Goal: Transaction & Acquisition: Purchase product/service

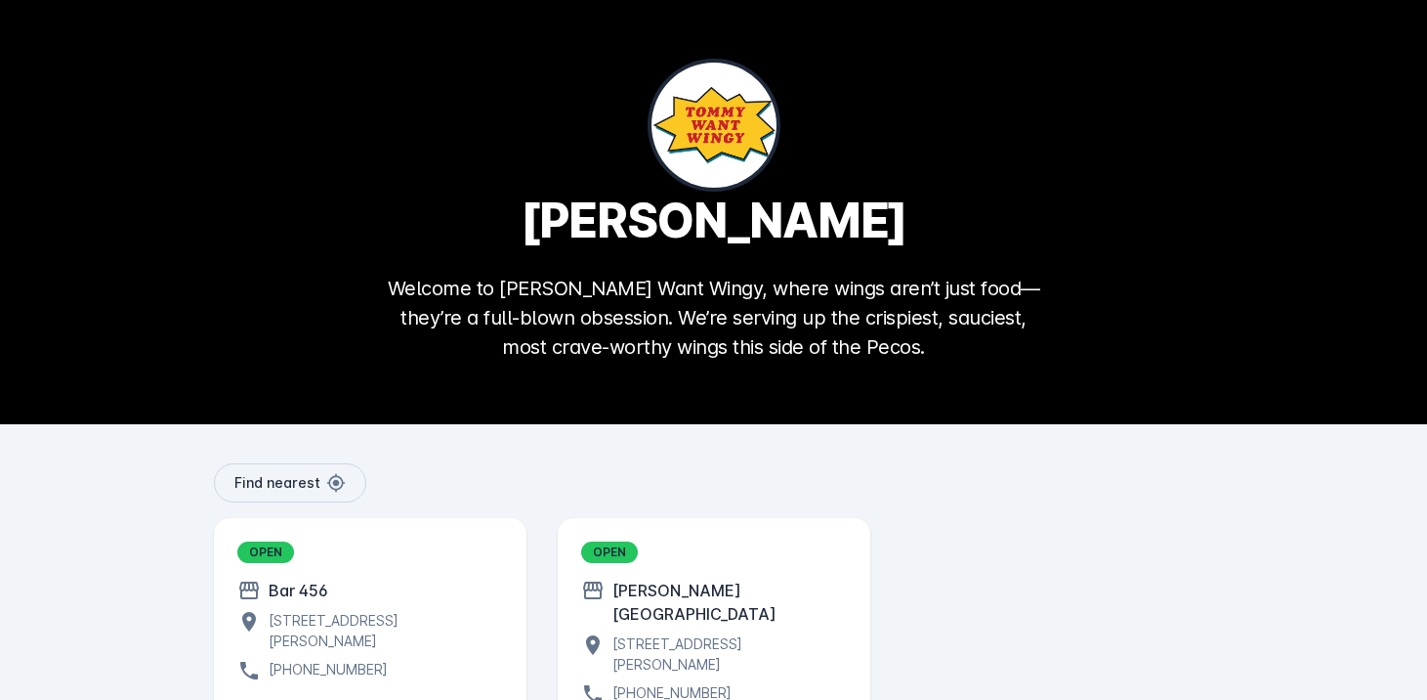
scroll to position [115, 0]
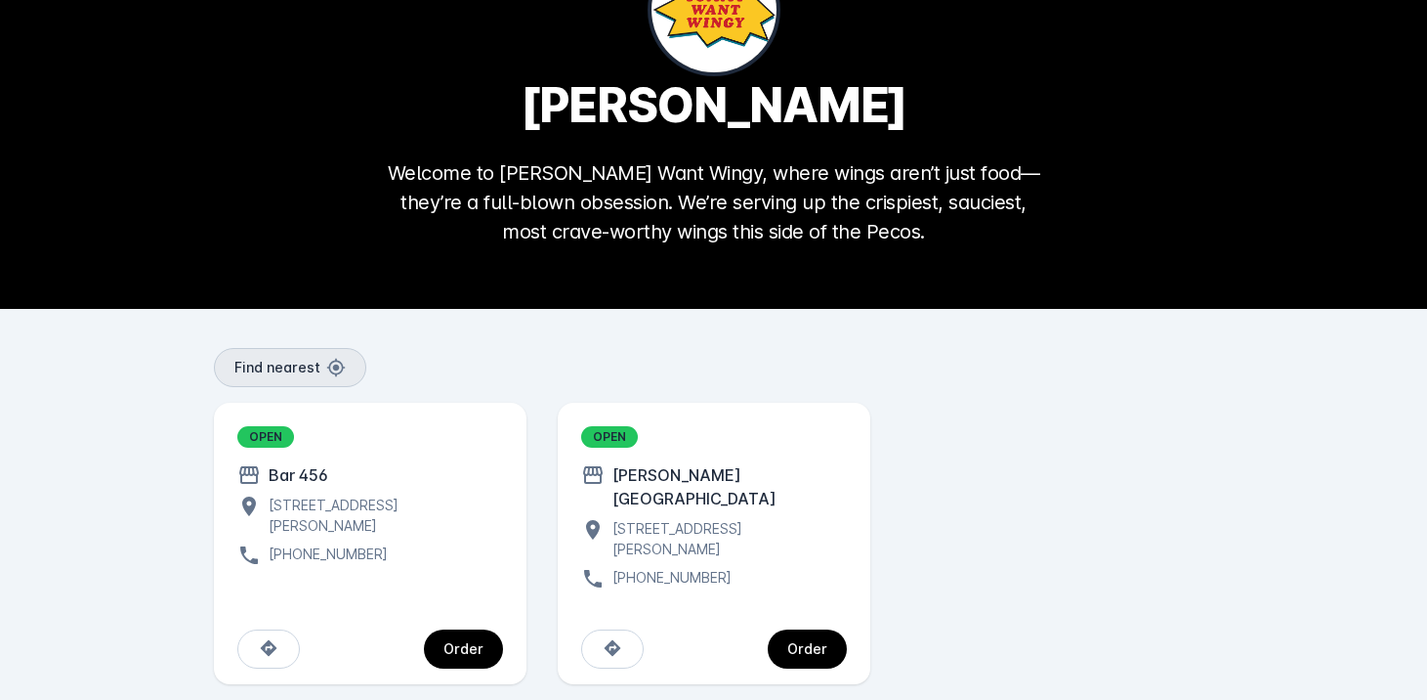
click at [296, 381] on span at bounding box center [290, 367] width 150 height 47
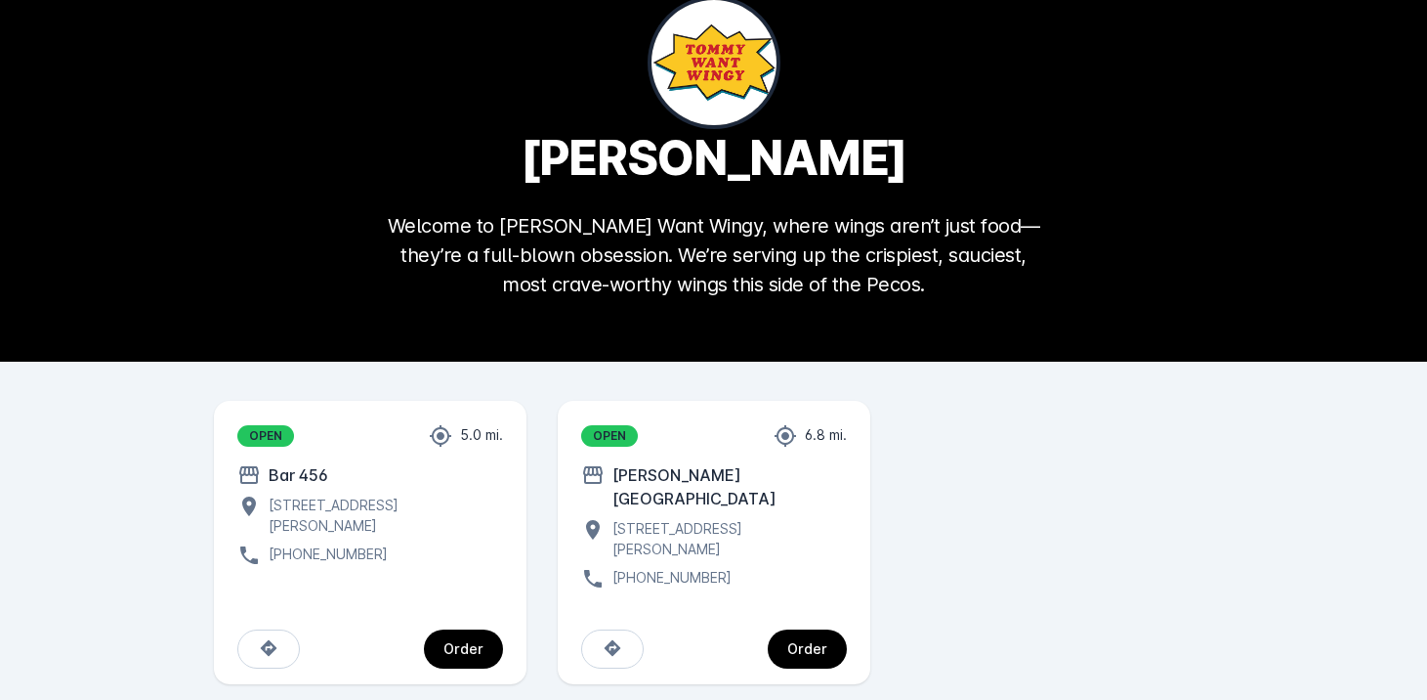
click at [340, 520] on div "[STREET_ADDRESS][PERSON_NAME]" at bounding box center [382, 514] width 242 height 41
click at [471, 625] on span "continue" at bounding box center [463, 648] width 79 height 47
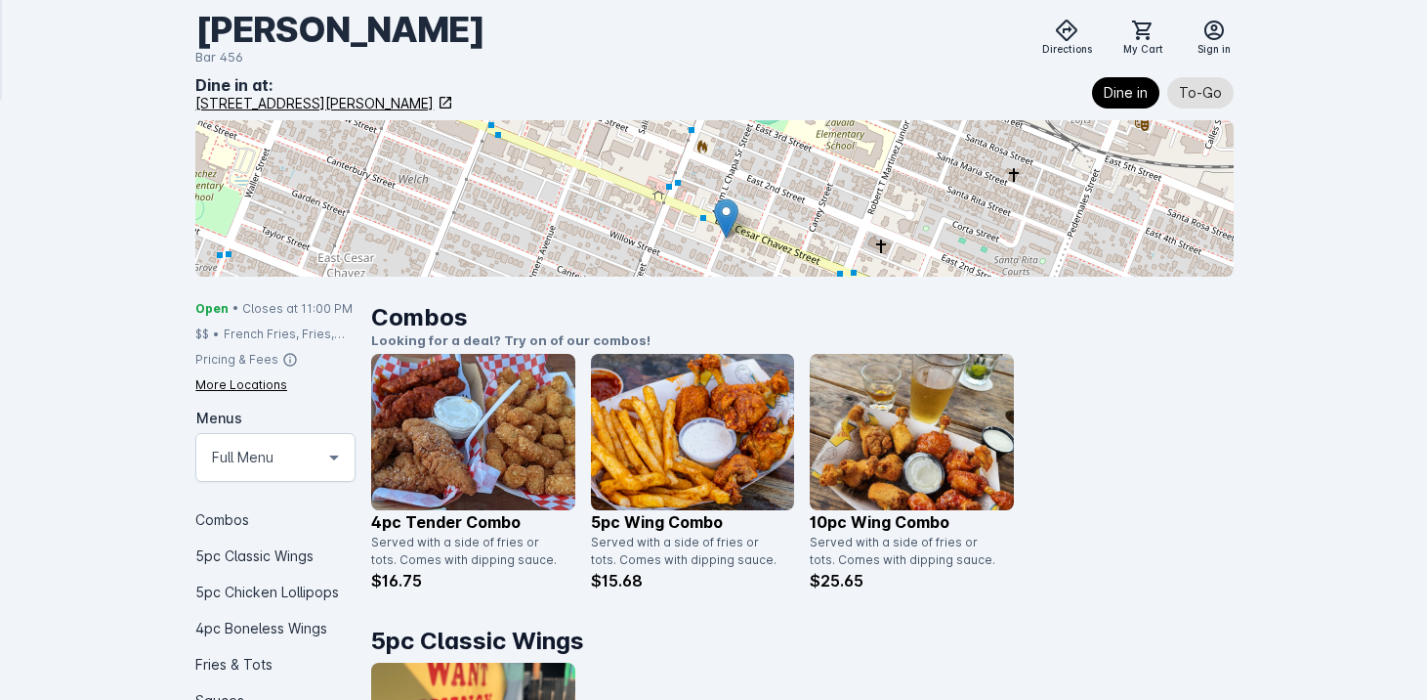
scroll to position [249, 0]
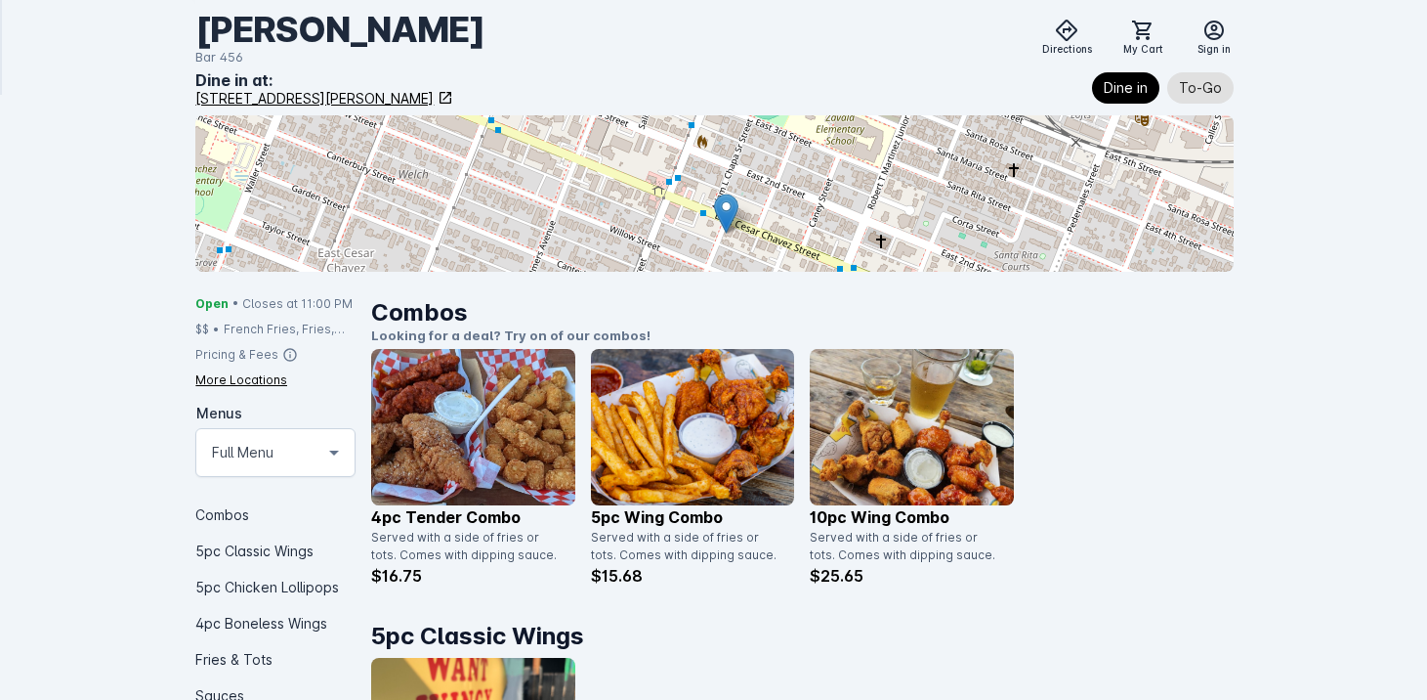
click at [284, 349] on icon at bounding box center [290, 354] width 13 height 13
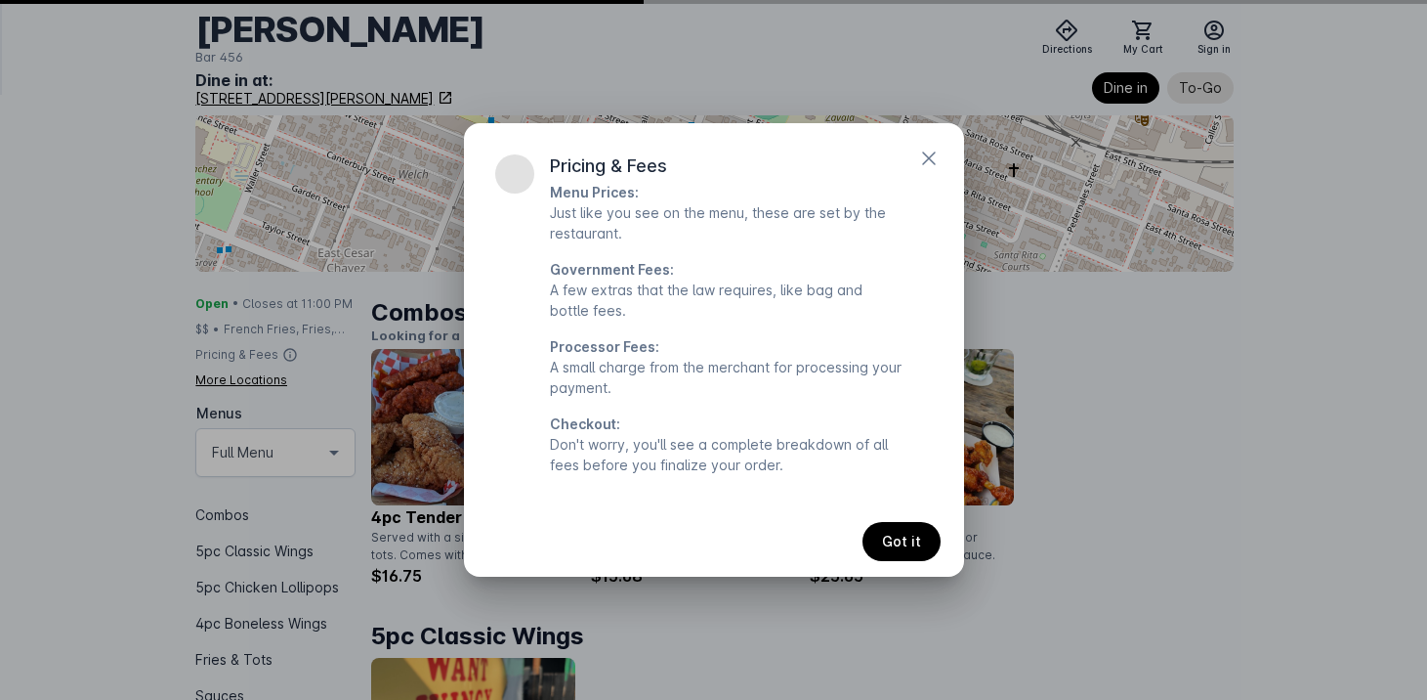
scroll to position [0, 0]
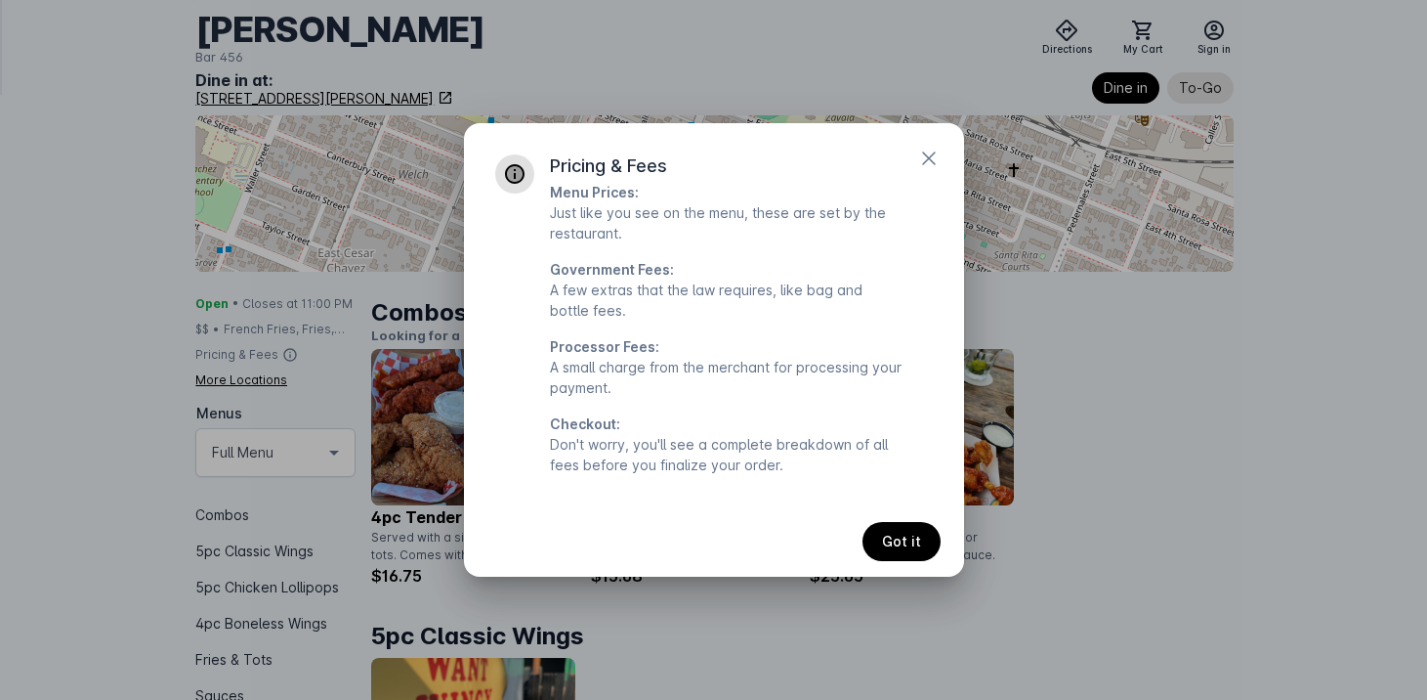
click at [136, 361] on div at bounding box center [713, 350] width 1427 height 700
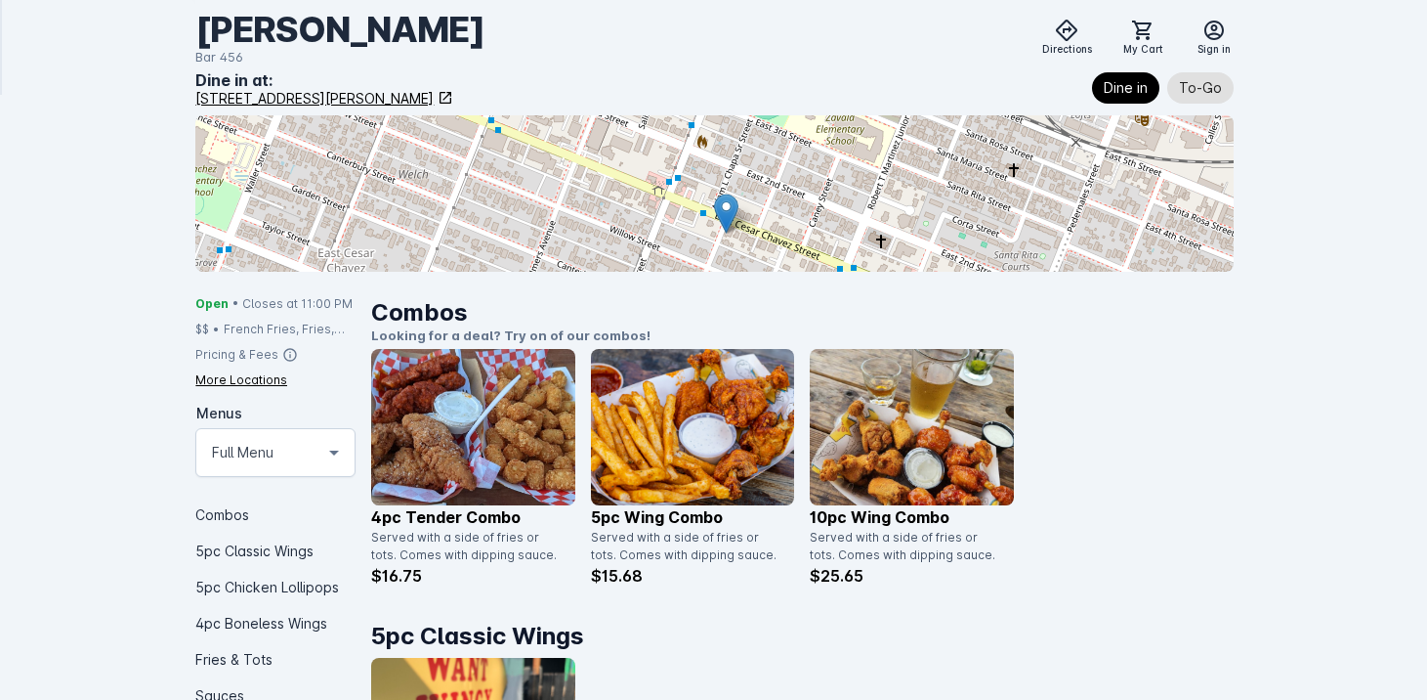
scroll to position [249, 0]
click at [780, 198] on div at bounding box center [714, 193] width 1038 height 156
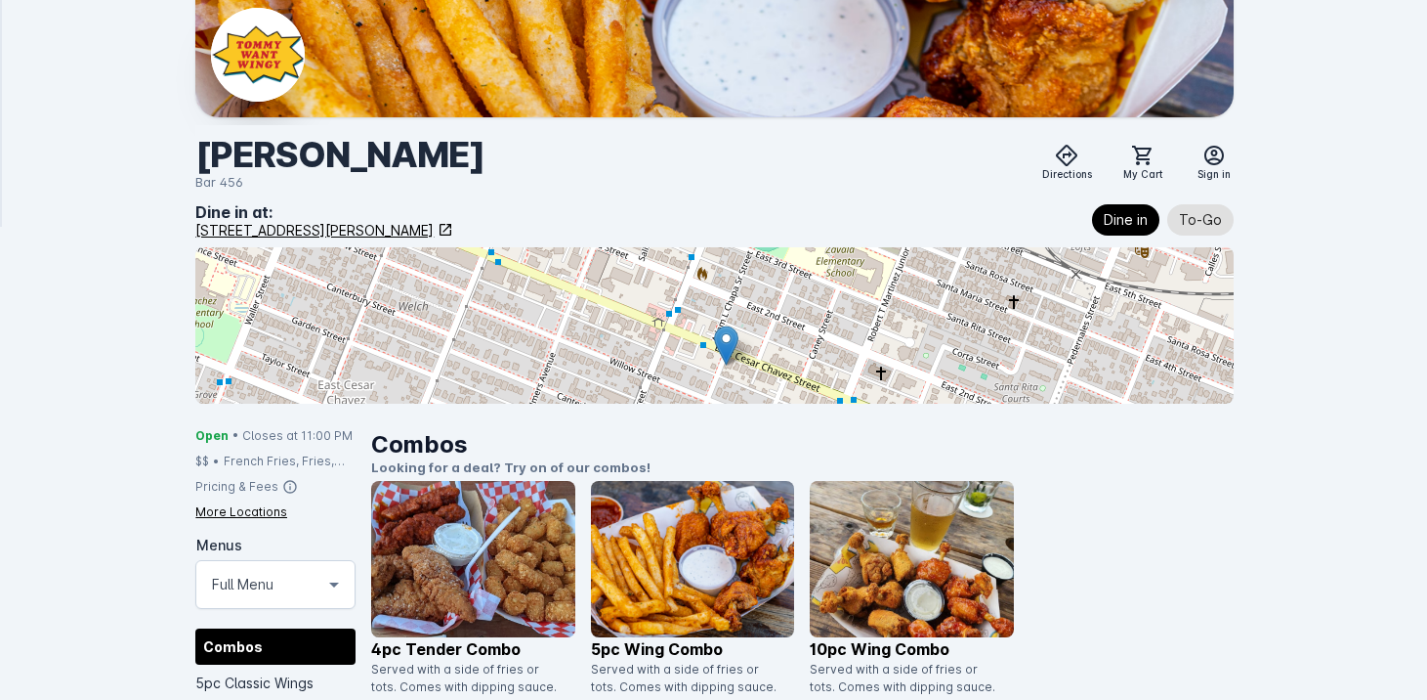
scroll to position [30, 0]
